Goal: Transaction & Acquisition: Download file/media

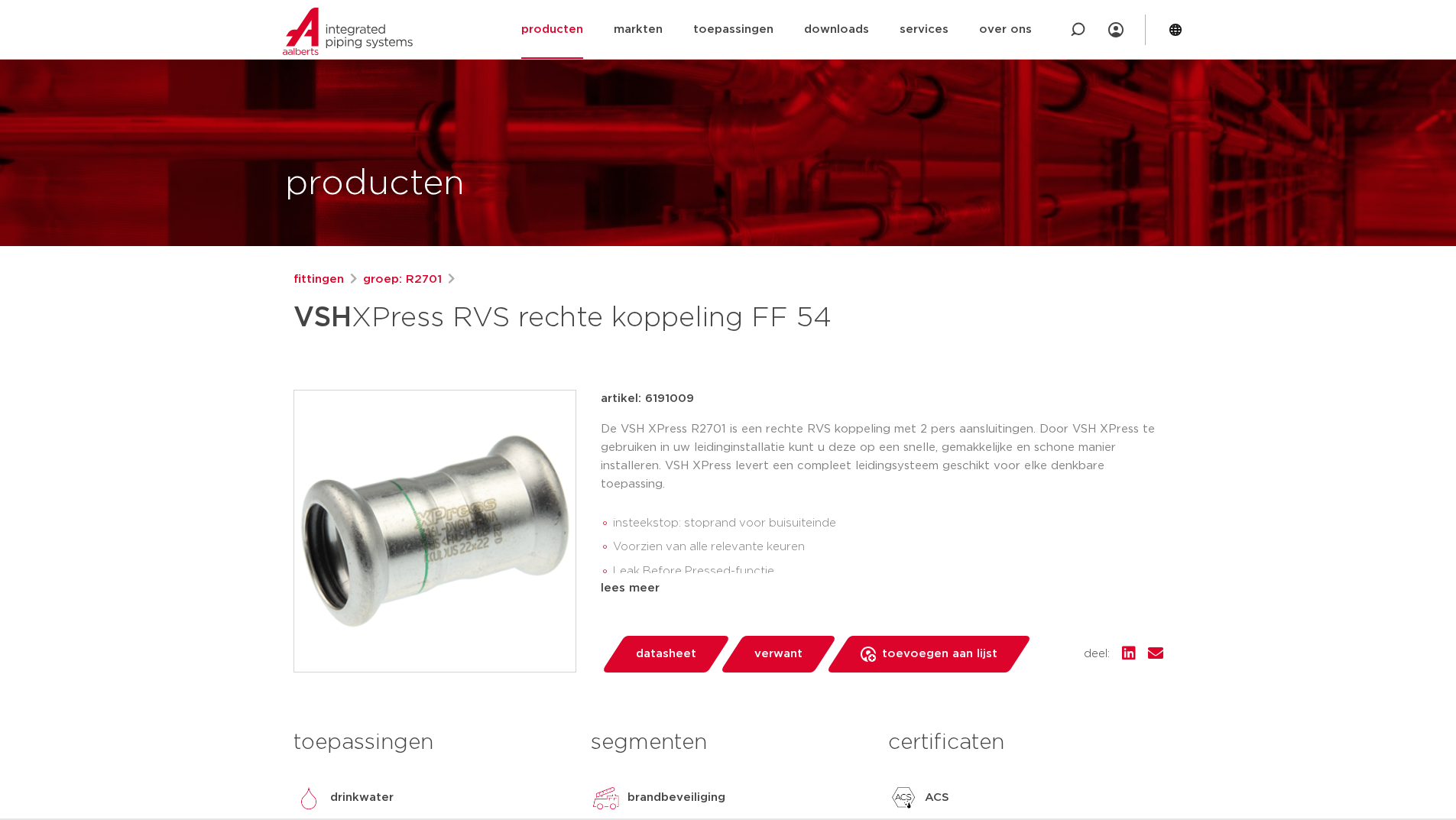
scroll to position [382, 0]
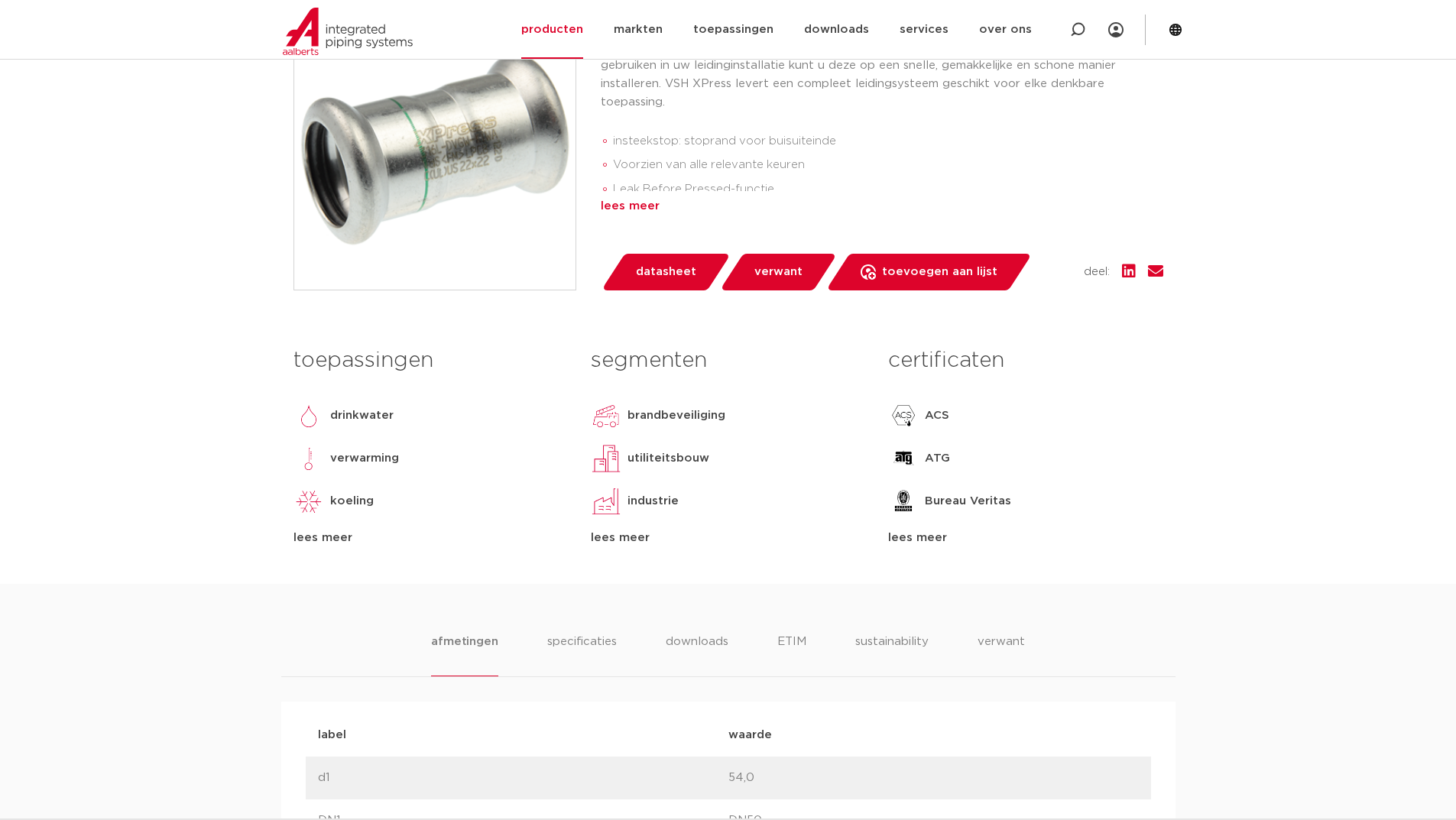
click at [640, 210] on div "lees meer" at bounding box center [882, 206] width 563 height 18
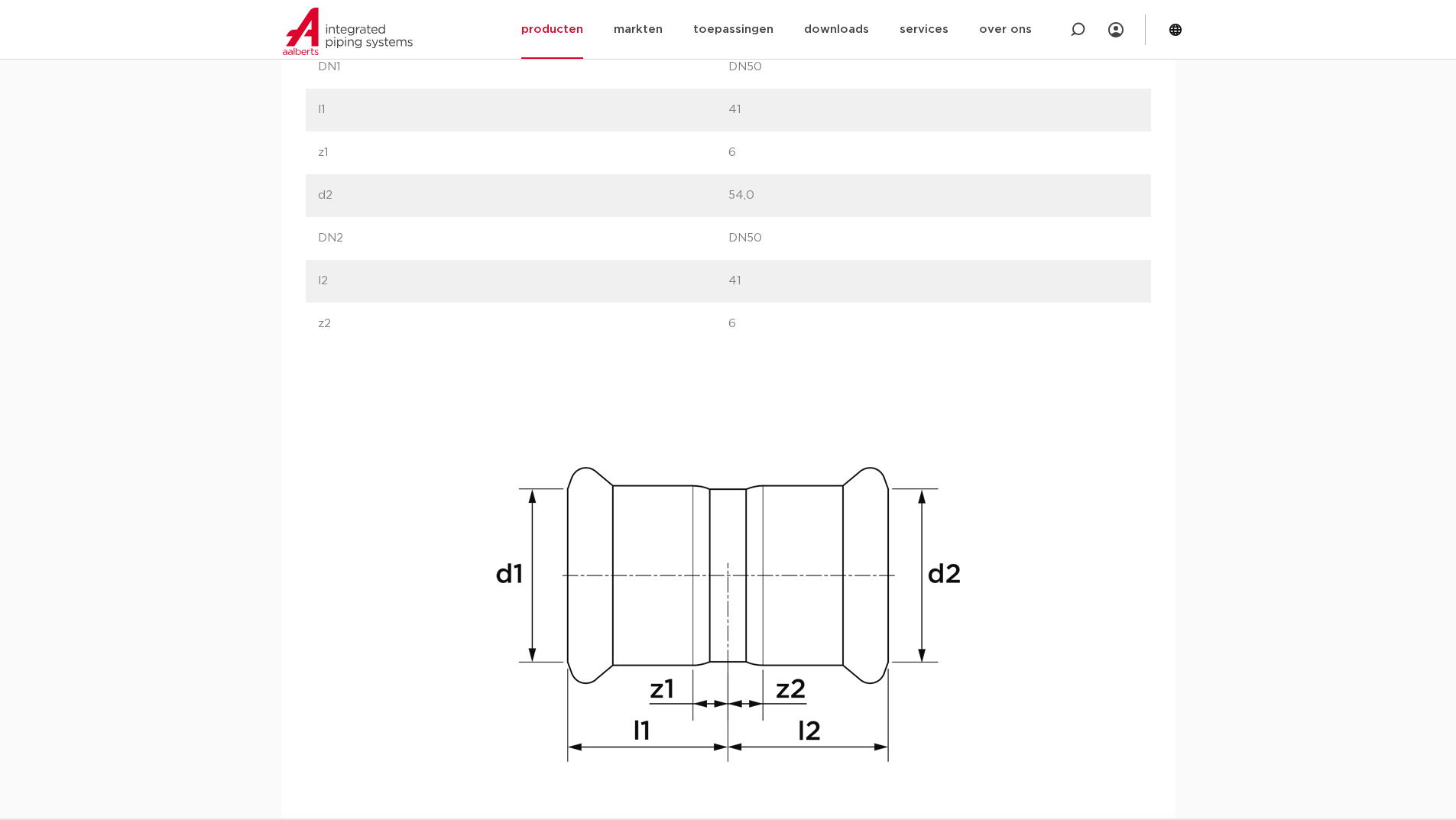
scroll to position [917, 0]
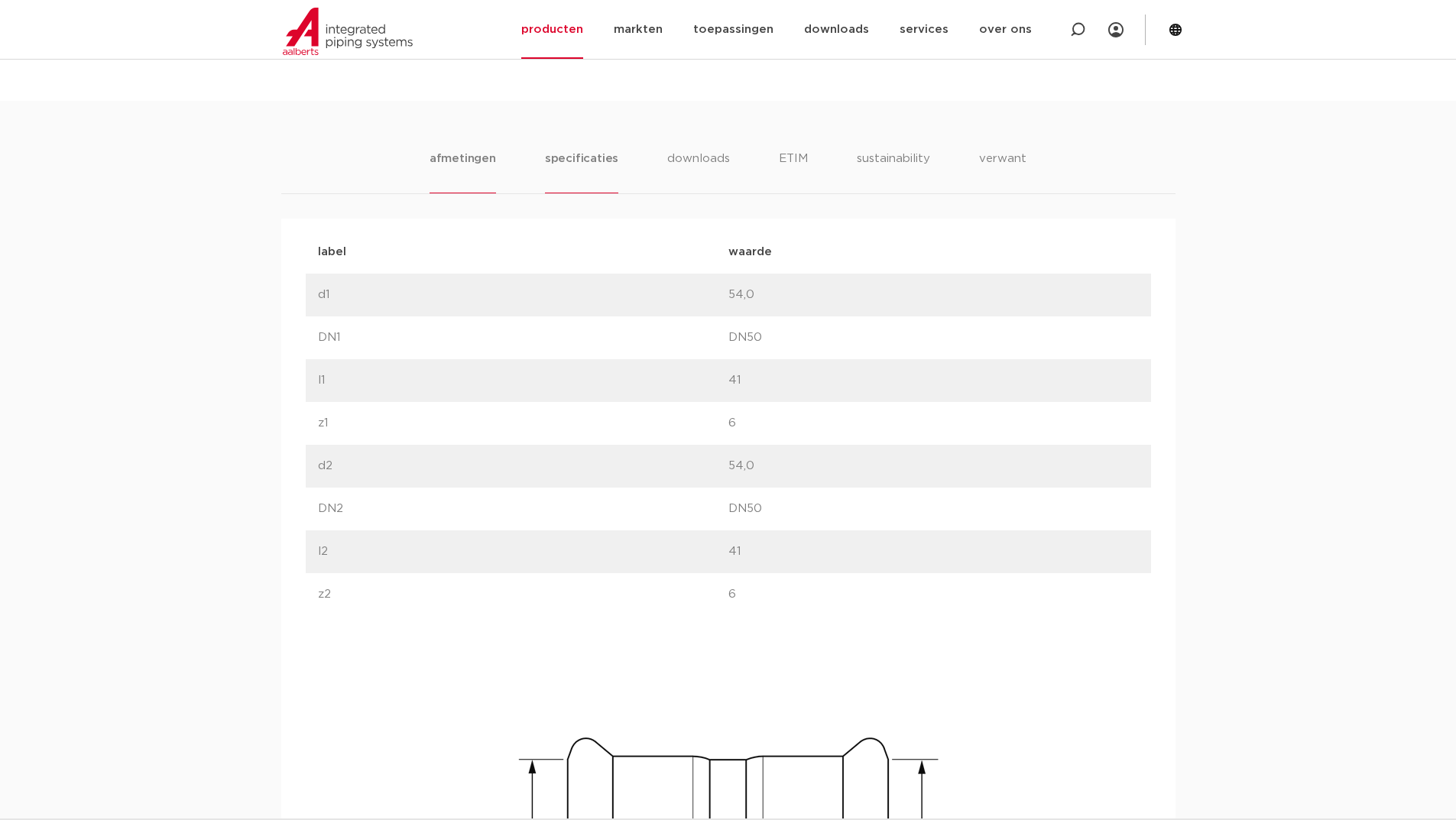
click at [582, 162] on li "specificaties" at bounding box center [581, 171] width 73 height 44
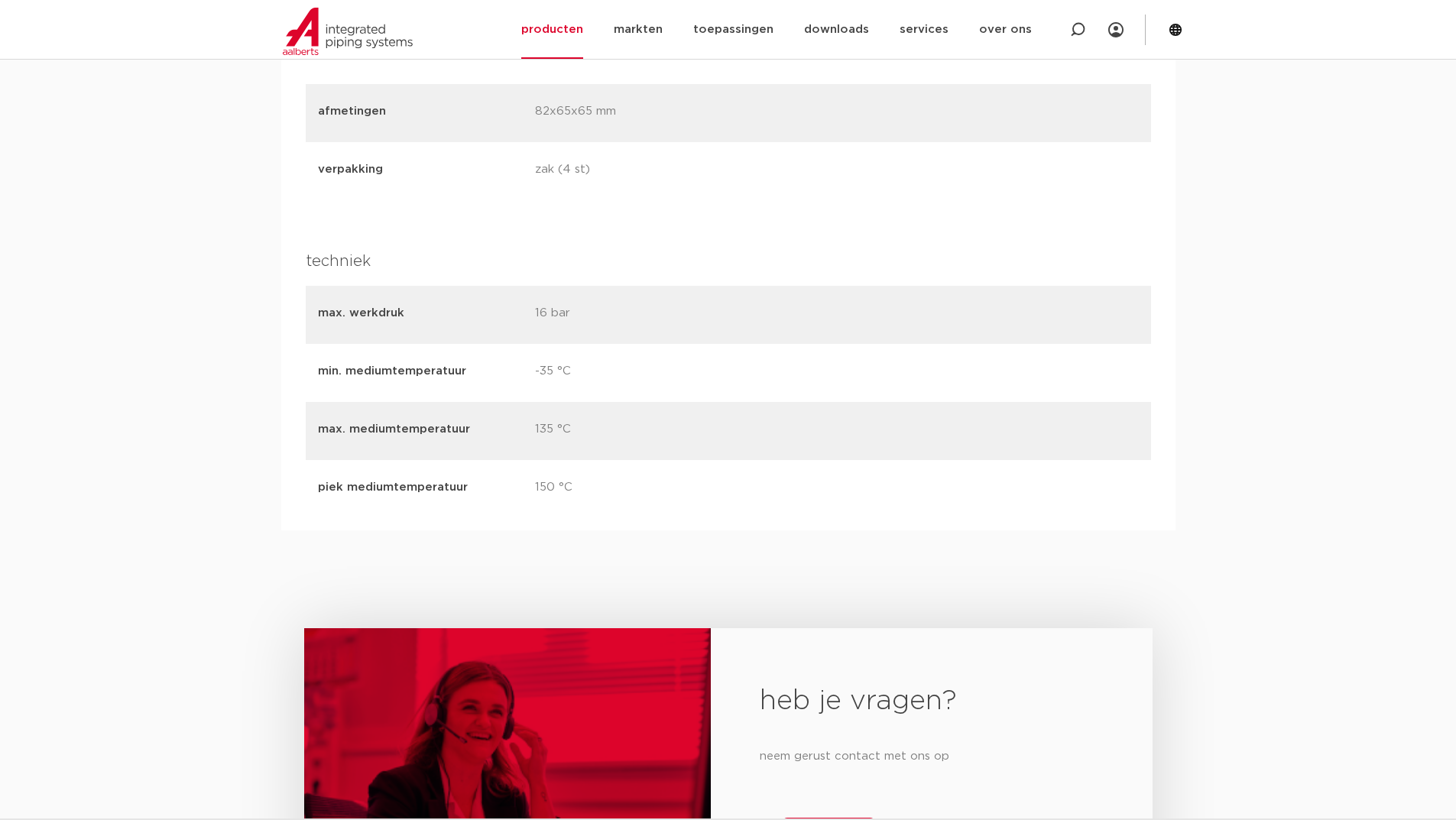
scroll to position [2598, 0]
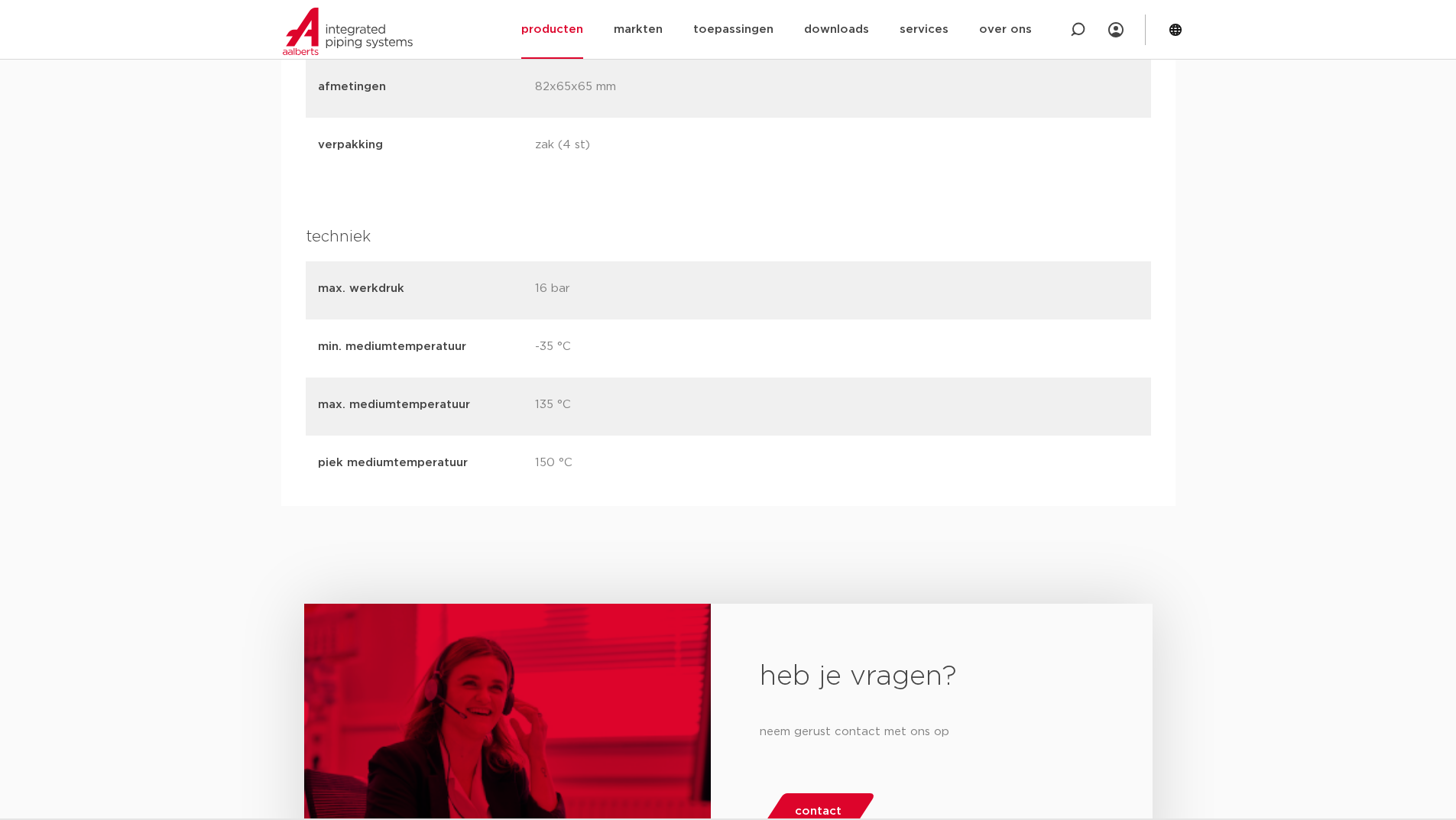
drag, startPoint x: 606, startPoint y: 270, endPoint x: 525, endPoint y: 272, distance: 81.0
click at [525, 272] on div "max. werkdruk 16 bar" at bounding box center [728, 290] width 846 height 58
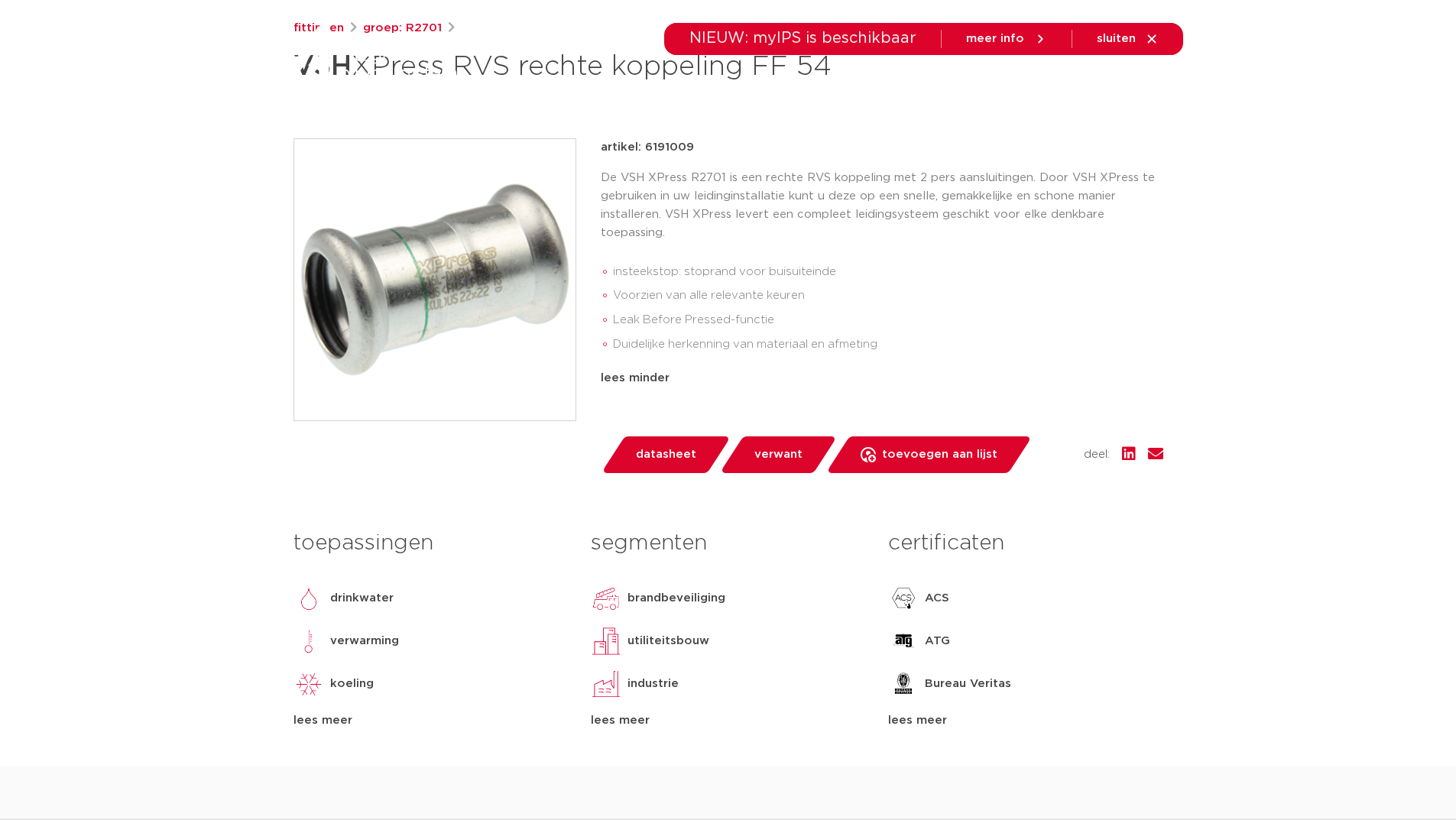
scroll to position [0, 0]
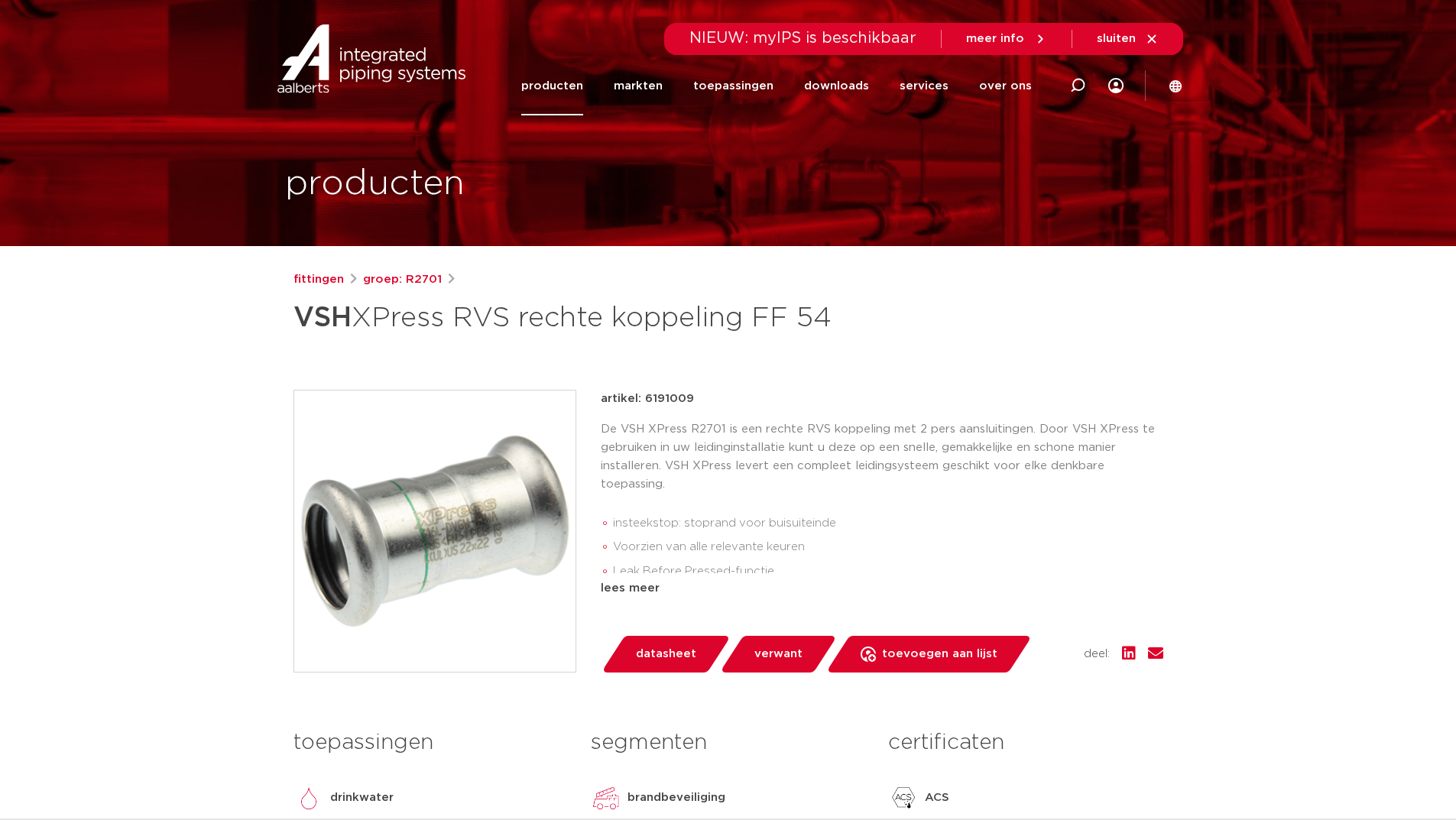
click at [668, 654] on span "datasheet" at bounding box center [666, 654] width 60 height 25
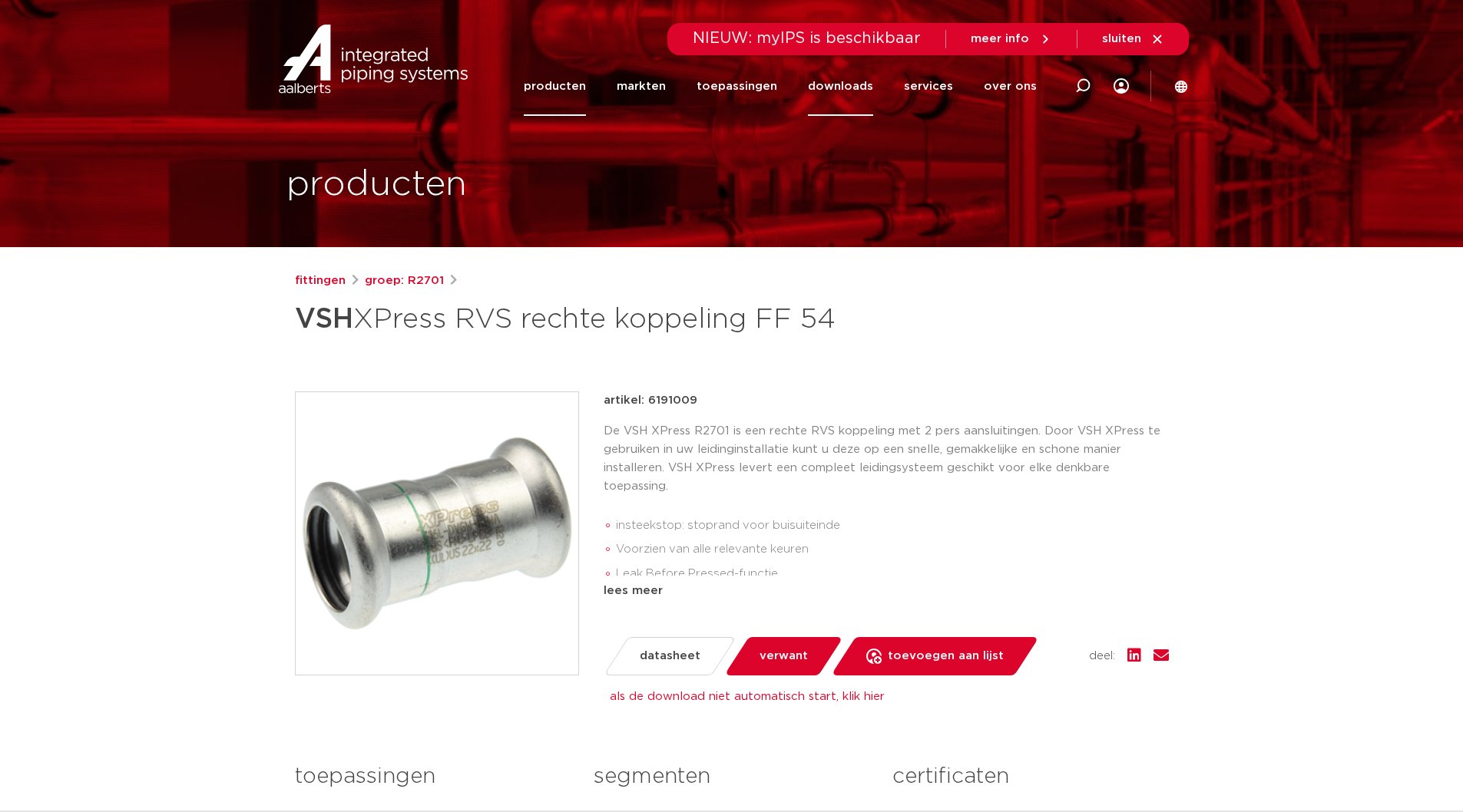
click at [832, 82] on link "downloads" at bounding box center [840, 86] width 65 height 59
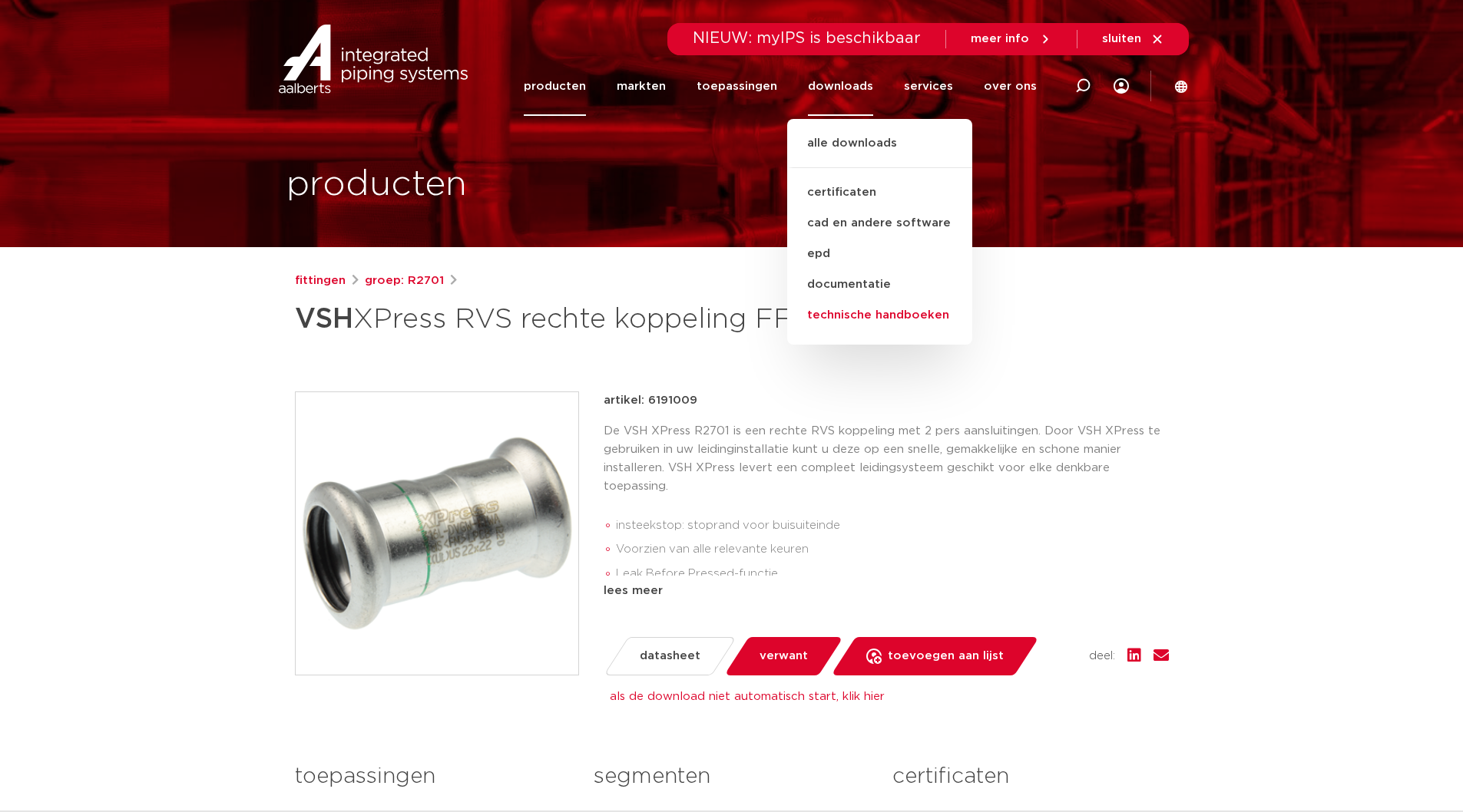
click at [855, 320] on link "technische handboeken" at bounding box center [879, 316] width 185 height 31
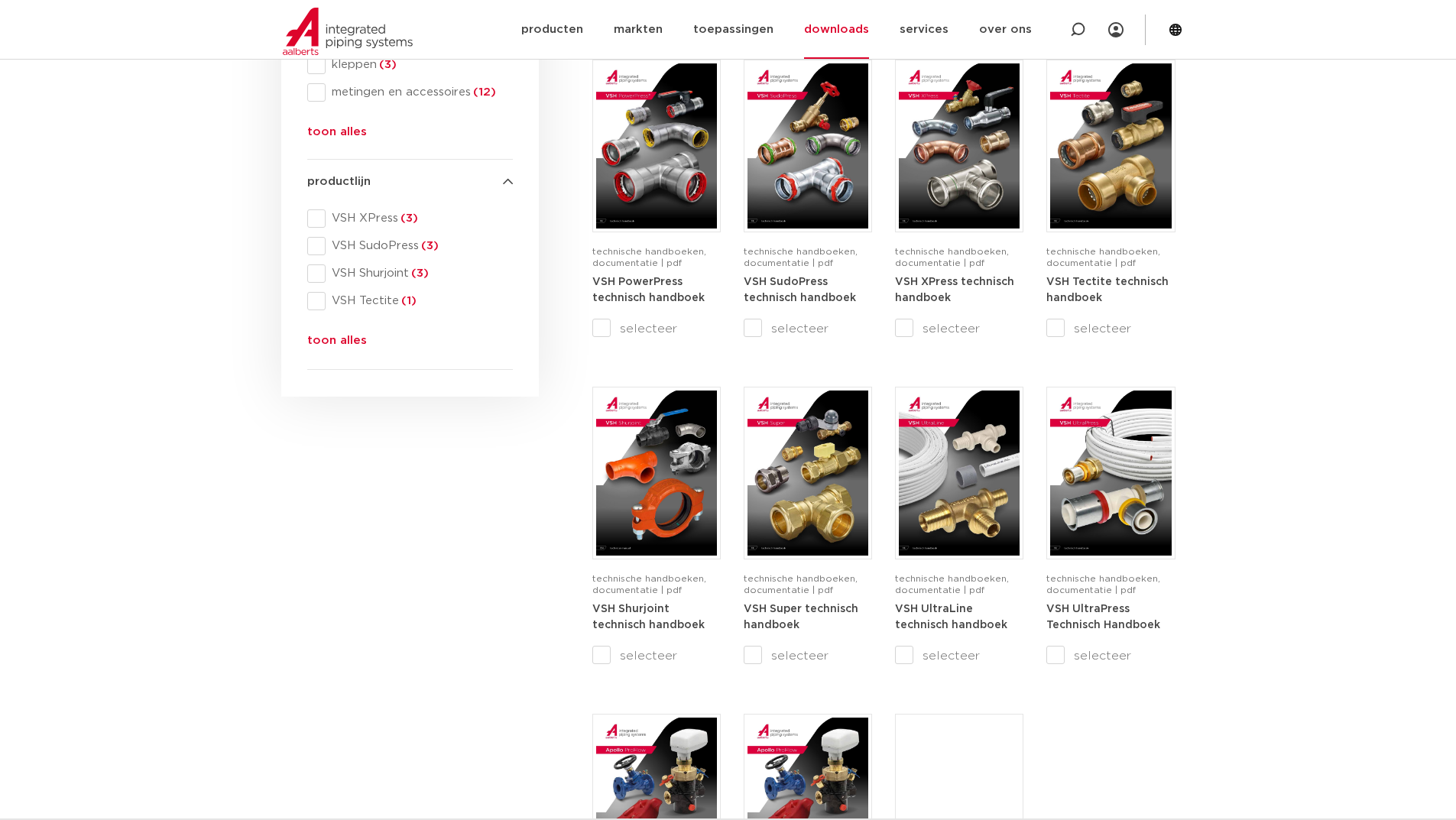
scroll to position [611, 0]
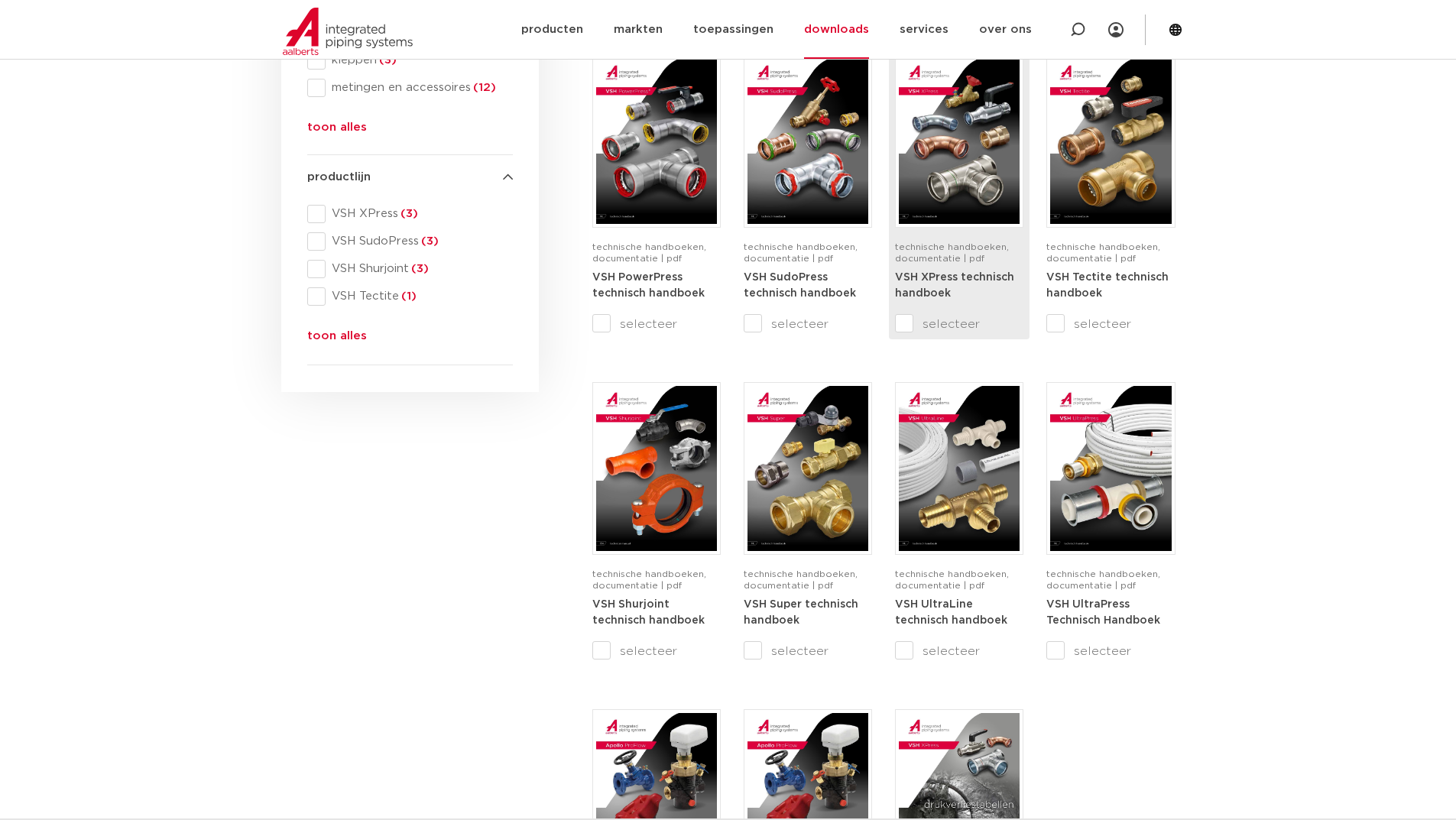
click at [945, 273] on strong "VSH XPress technisch handboek" at bounding box center [954, 286] width 119 height 28
